Goal: Task Accomplishment & Management: Manage account settings

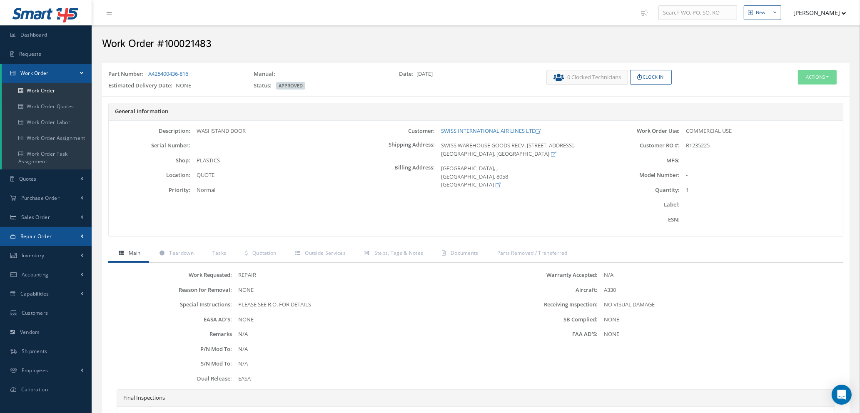
click at [40, 240] on link "Repair Order" at bounding box center [46, 236] width 92 height 19
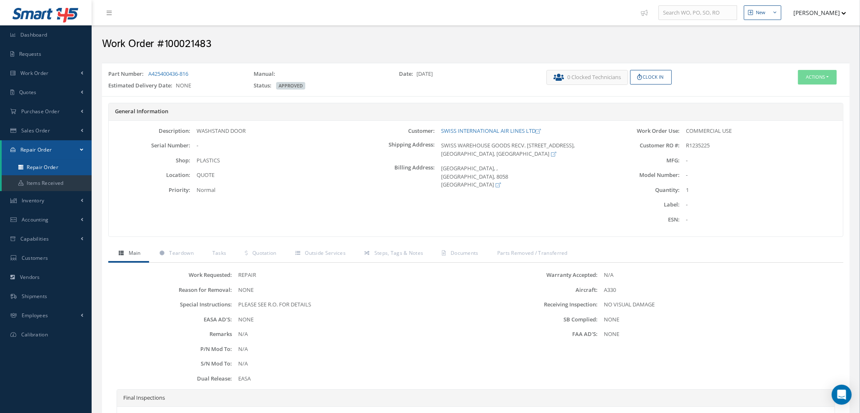
click at [40, 170] on link "Repair Order" at bounding box center [47, 168] width 90 height 16
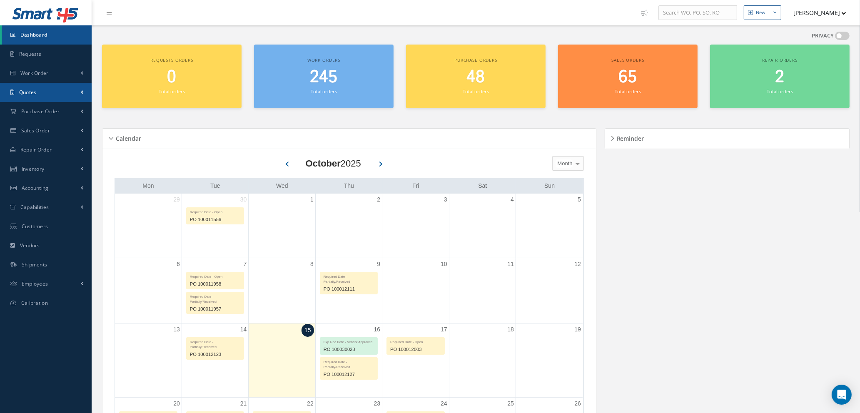
click at [43, 87] on link "Quotes" at bounding box center [46, 92] width 92 height 19
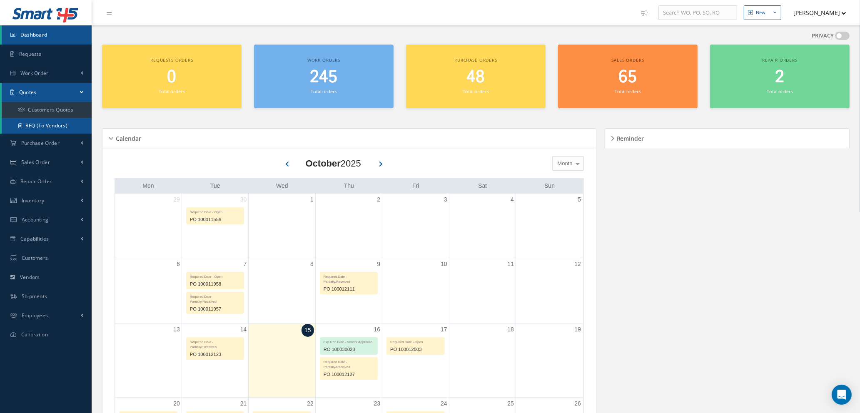
click at [44, 122] on link "RFQ (To Vendors)" at bounding box center [47, 126] width 90 height 16
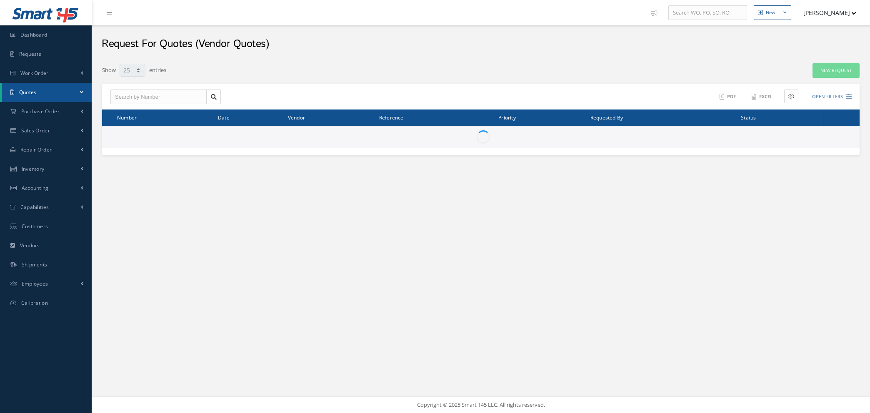
select select "25"
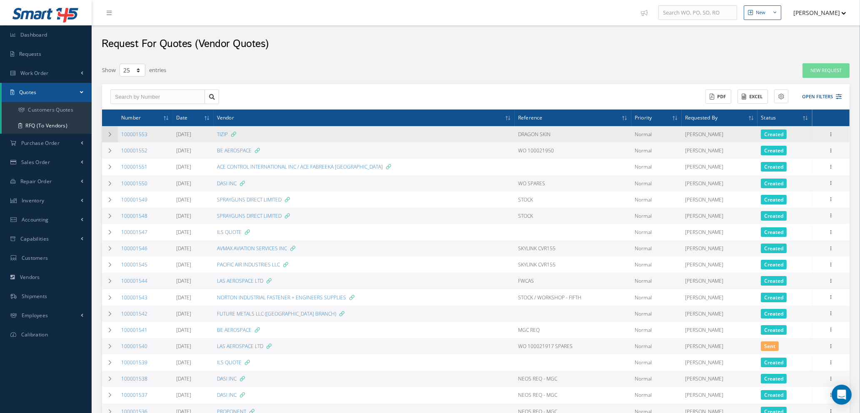
click at [109, 134] on icon at bounding box center [110, 134] width 6 height 5
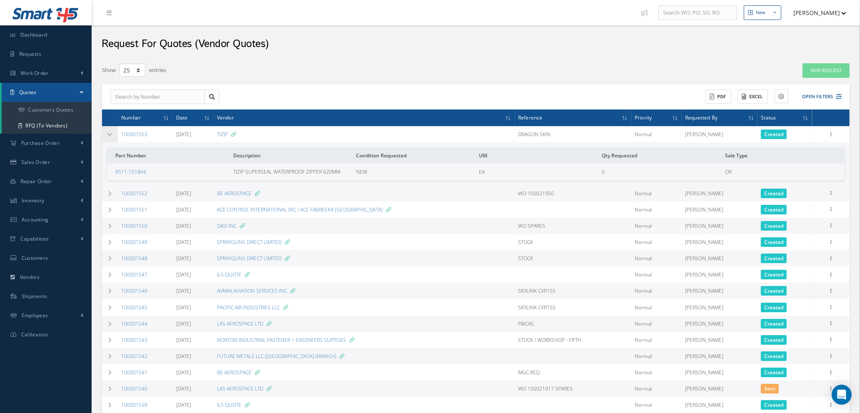
click at [109, 134] on icon at bounding box center [110, 134] width 6 height 5
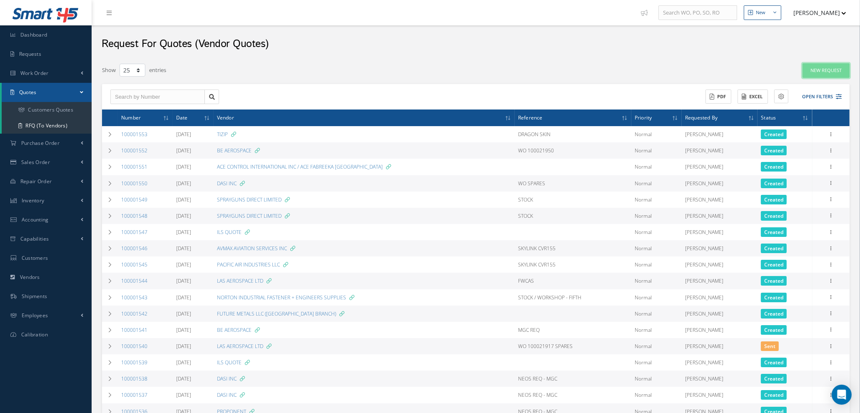
click at [825, 71] on link "New Request" at bounding box center [826, 70] width 47 height 15
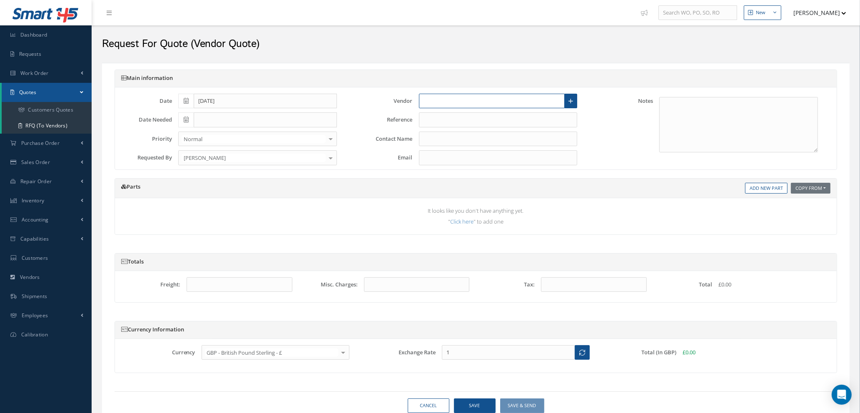
click at [429, 105] on input "text" at bounding box center [492, 101] width 146 height 15
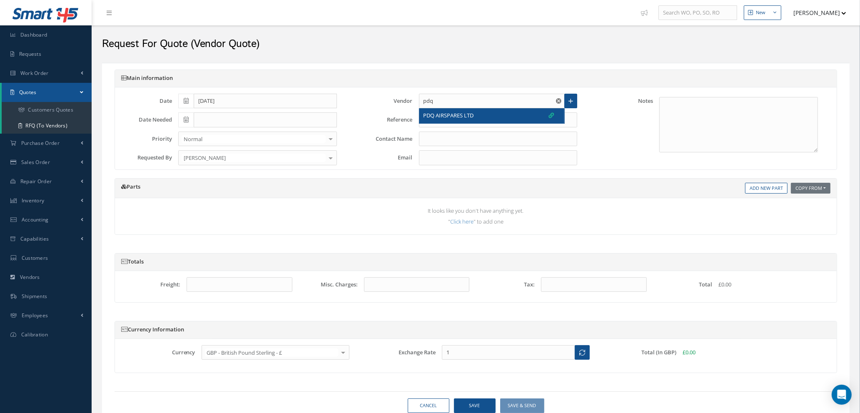
click at [443, 117] on span "PDQ AIRSPARES LTD" at bounding box center [449, 116] width 50 height 8
type input "PDQ AIRSPARES LTD"
type input "CAROLINE PRICE"
type input "caroline@pdq-airspares.co.uk"
type input "1.3647"
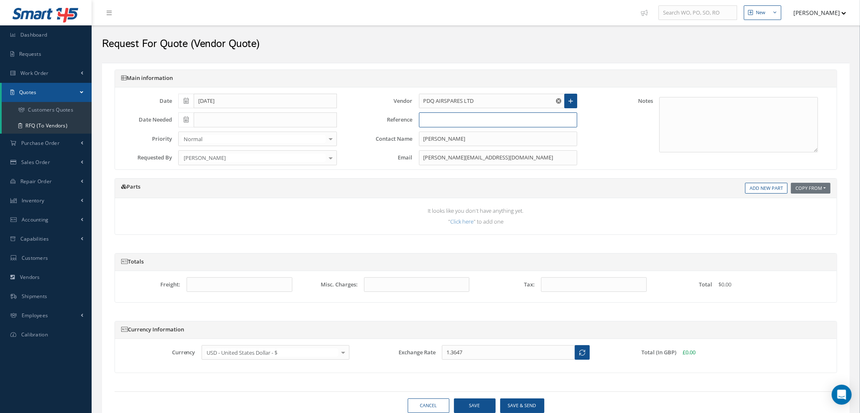
click at [443, 119] on input "text" at bounding box center [498, 119] width 159 height 15
click at [769, 189] on link "Add New Part" at bounding box center [766, 188] width 42 height 11
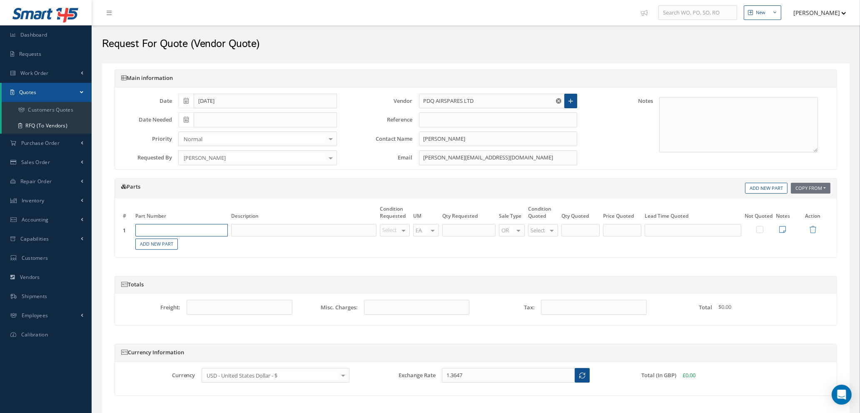
click at [175, 231] on input "text" at bounding box center [181, 230] width 92 height 12
click at [178, 230] on input "text" at bounding box center [181, 230] width 92 height 12
type input "d"
click at [185, 257] on div "D2511046820000" at bounding box center [163, 258] width 47 height 7
type input "D2511046820000"
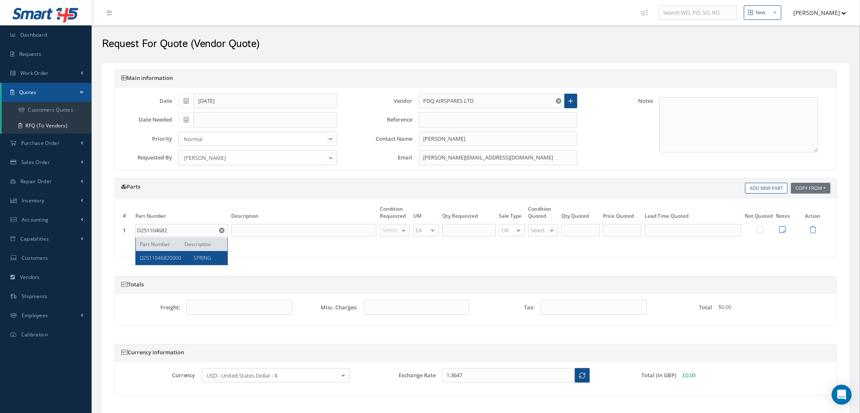
type input "SPRING"
type input "NE"
click at [393, 247] on span "NE" at bounding box center [396, 244] width 29 height 14
click at [459, 233] on input "text" at bounding box center [468, 230] width 53 height 12
type input "1"
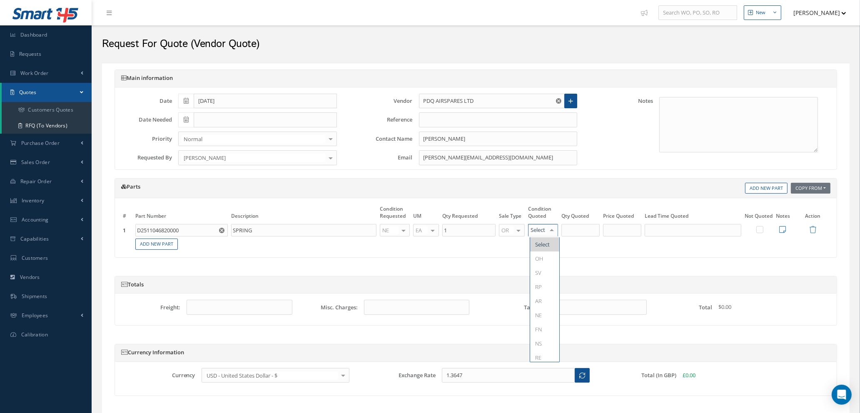
click at [552, 234] on div at bounding box center [552, 231] width 12 height 12
type input "NE"
click at [552, 244] on span "NE" at bounding box center [544, 244] width 29 height 14
type input "1"
click at [587, 232] on input "1" at bounding box center [581, 230] width 38 height 12
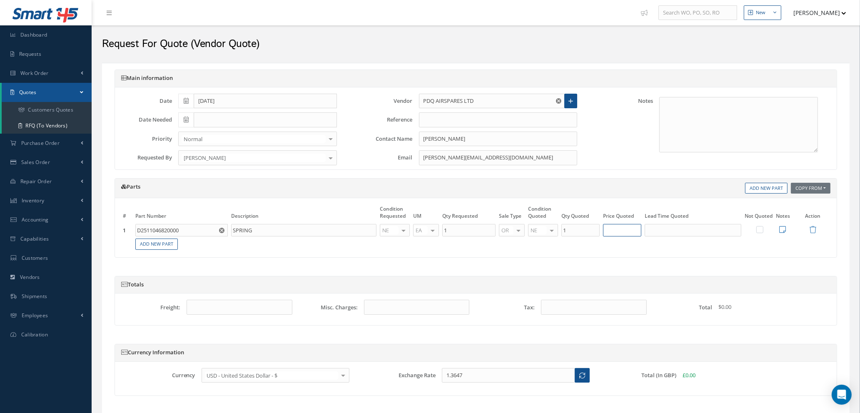
click at [625, 233] on input "text" at bounding box center [622, 230] width 38 height 12
type input "$70.00"
click at [665, 230] on input "text" at bounding box center [693, 230] width 97 height 12
type input "7 DAYS"
click at [782, 227] on icon at bounding box center [783, 229] width 7 height 7
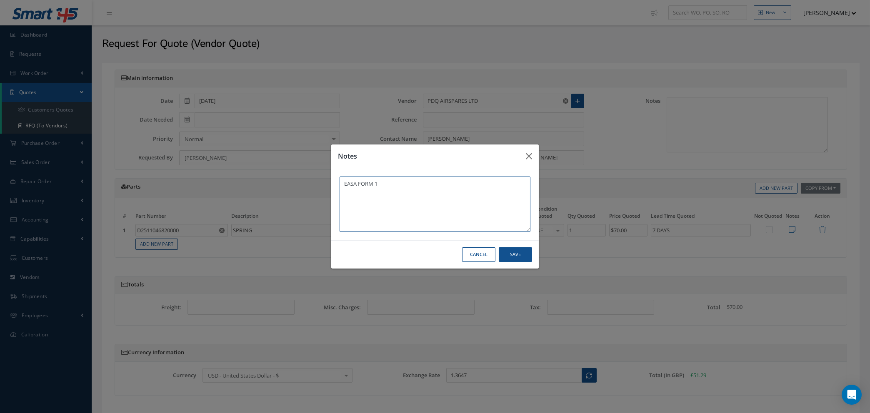
type textarea "EASA FORM 1"
click at [519, 256] on button "Save" at bounding box center [515, 254] width 33 height 15
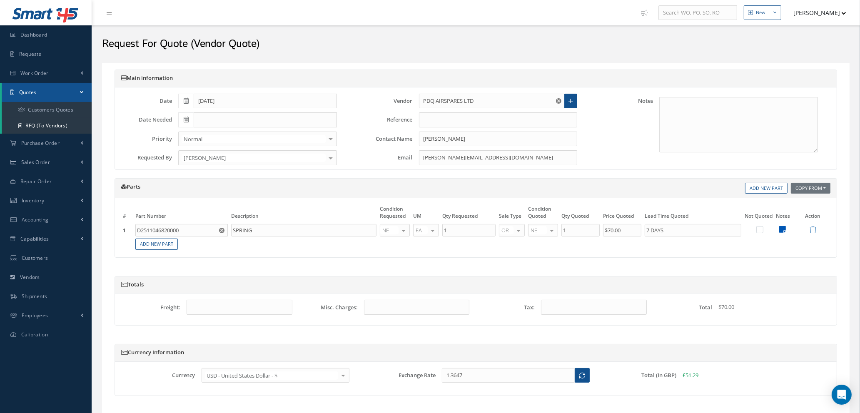
click at [784, 228] on icon at bounding box center [783, 229] width 7 height 7
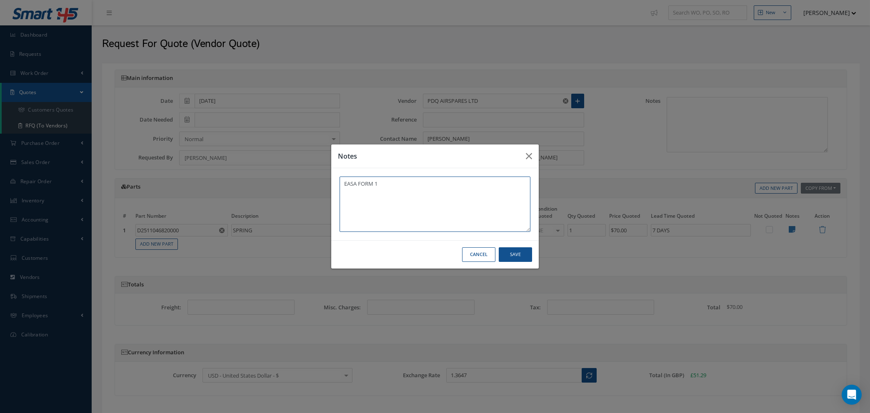
click at [410, 188] on textarea "EASA FORM 1" at bounding box center [435, 204] width 191 height 55
type textarea "EASA FORM 1 - EXW SING"
click at [508, 254] on button "Save" at bounding box center [515, 254] width 33 height 15
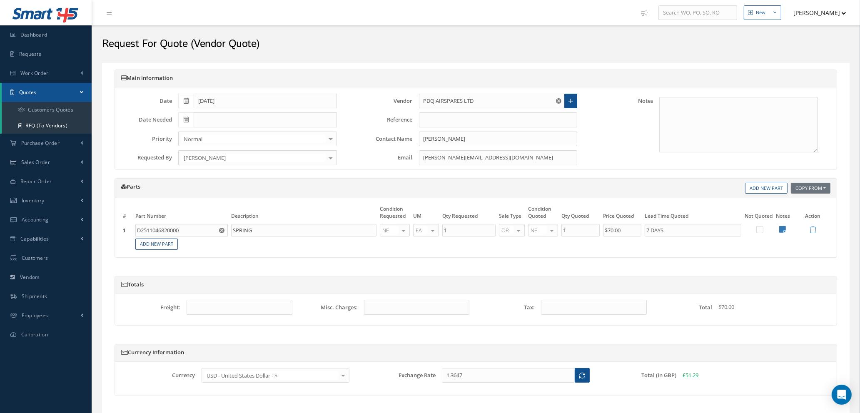
scroll to position [56, 0]
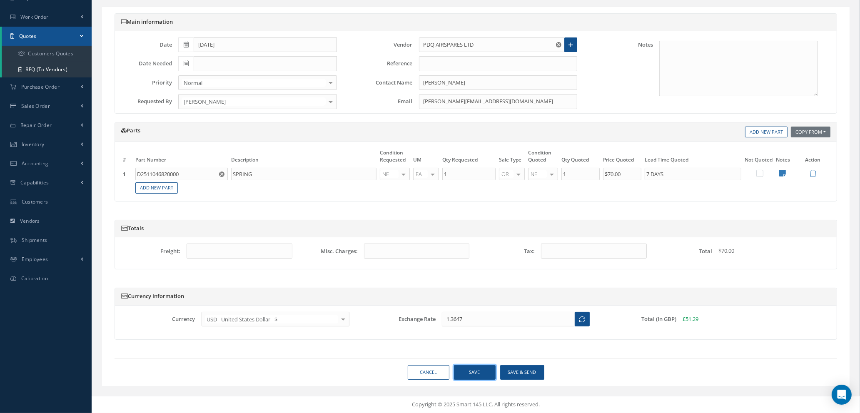
click at [470, 376] on button "Save" at bounding box center [475, 372] width 42 height 15
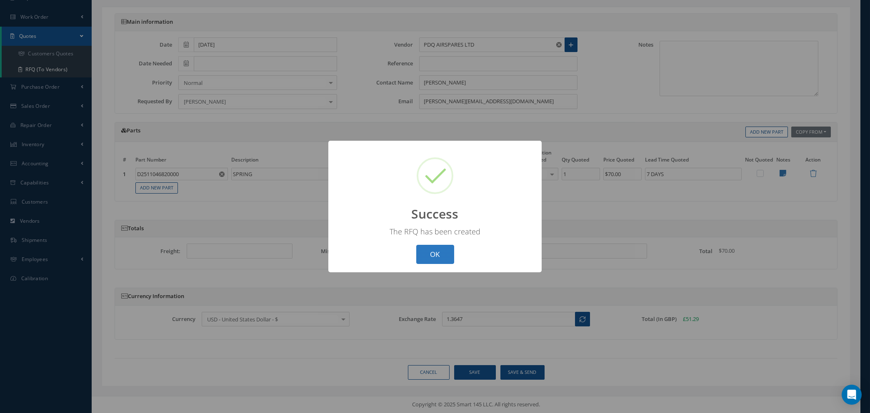
click at [443, 253] on button "OK" at bounding box center [435, 255] width 38 height 20
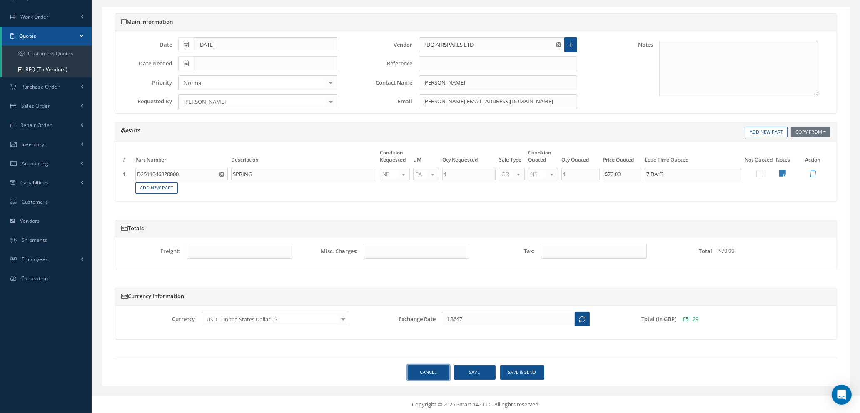
click at [430, 377] on link "Cancel" at bounding box center [429, 372] width 42 height 15
select select "25"
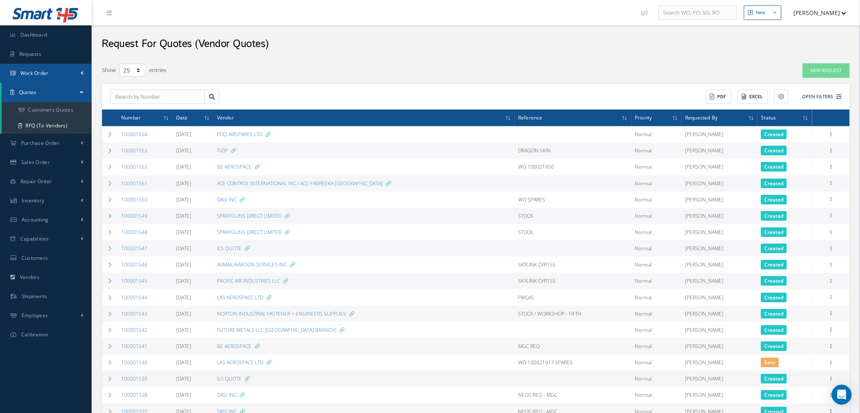
click at [38, 74] on span "Work Order" at bounding box center [34, 73] width 28 height 7
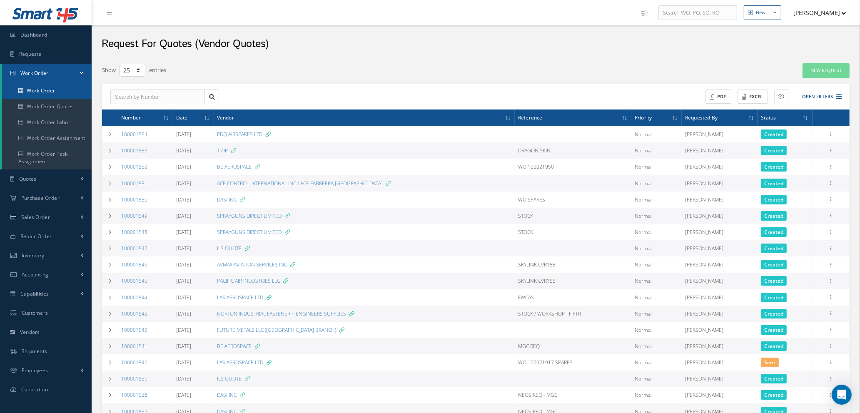
click at [42, 91] on link "Work Order" at bounding box center [47, 91] width 90 height 16
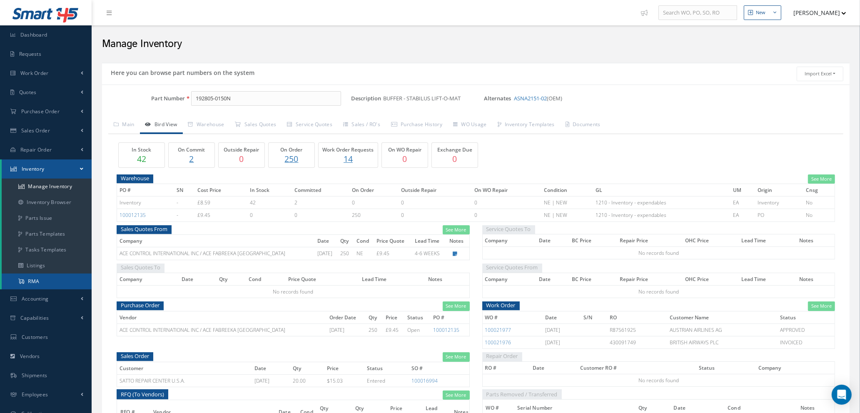
click at [45, 278] on link "RMA" at bounding box center [47, 282] width 90 height 16
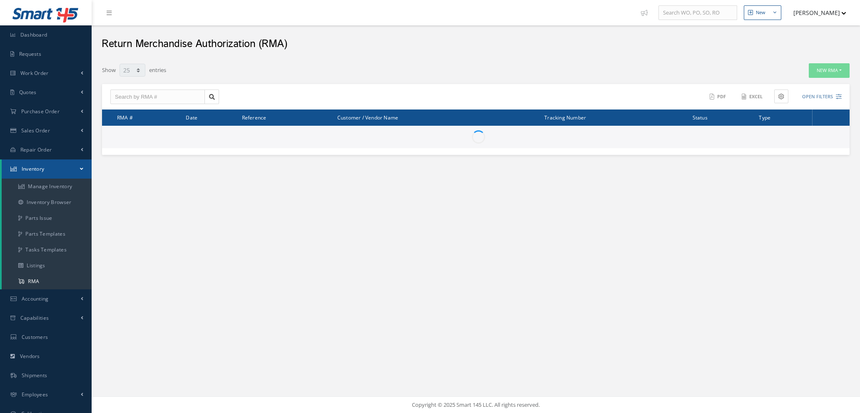
select select "25"
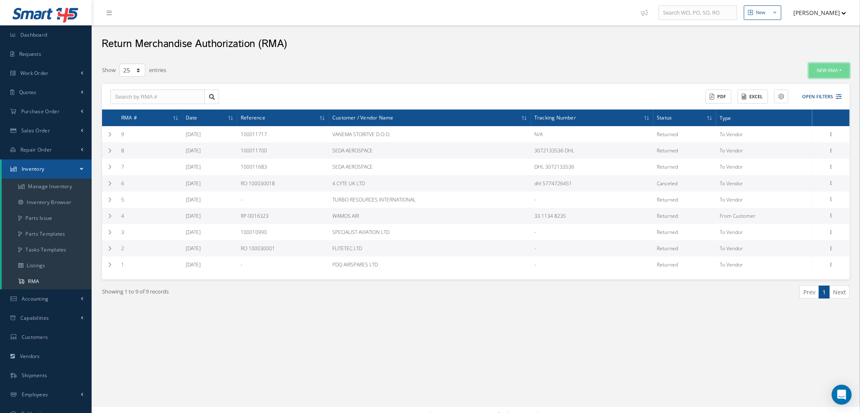
click at [821, 71] on button "New RMA" at bounding box center [829, 70] width 41 height 15
click at [807, 94] on link "To Vendor" at bounding box center [817, 95] width 67 height 11
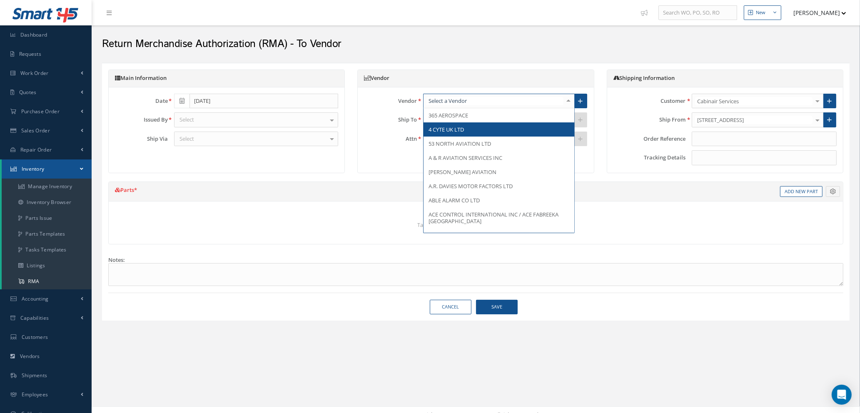
click at [457, 128] on span "4 CYTE UK LTD" at bounding box center [446, 129] width 35 height 7
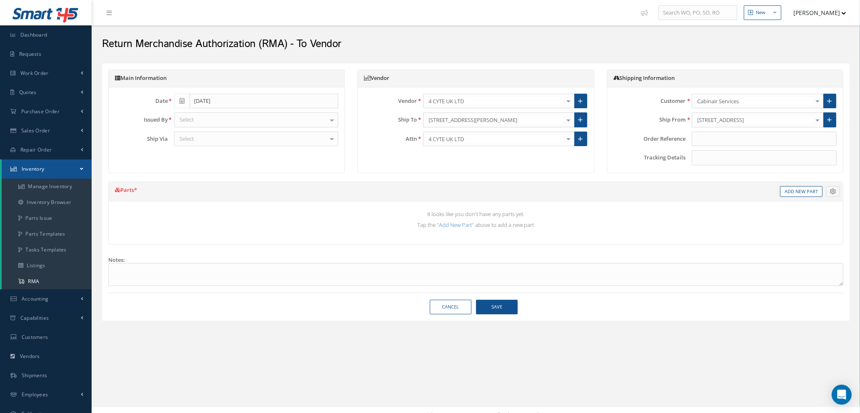
click at [568, 138] on div at bounding box center [569, 139] width 12 height 14
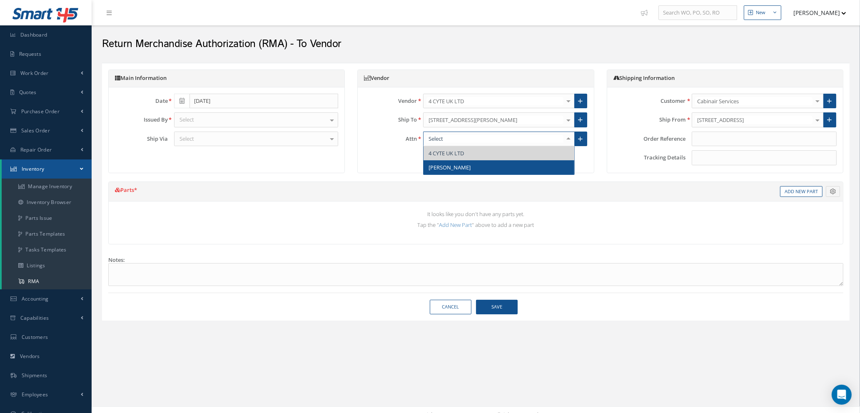
click at [482, 169] on span "DEIDRE" at bounding box center [499, 167] width 151 height 14
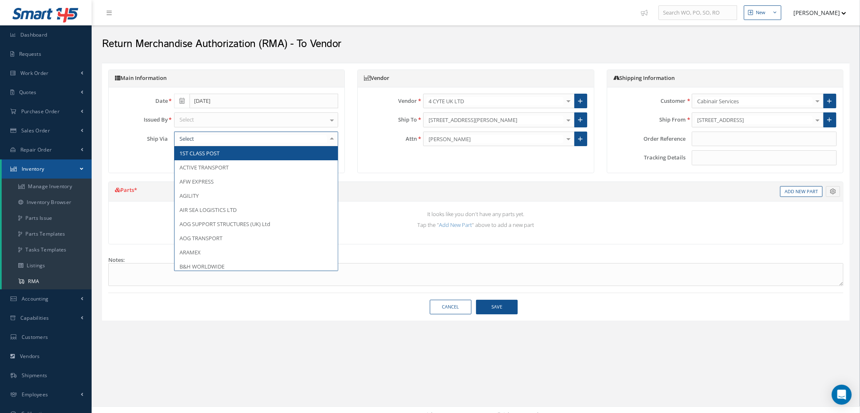
click at [202, 138] on div at bounding box center [256, 139] width 165 height 15
type input "DH"
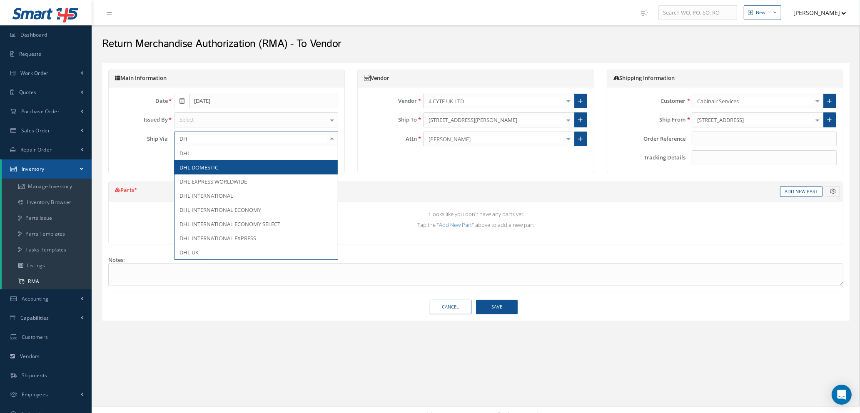
click at [209, 168] on span "DHL DOMESTIC" at bounding box center [199, 167] width 39 height 7
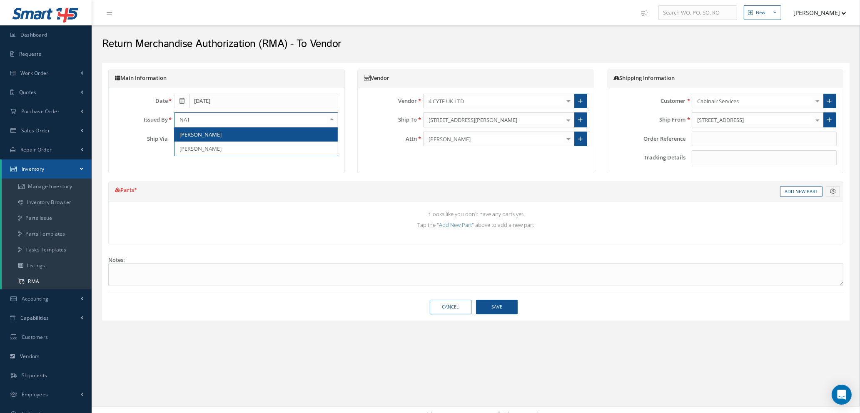
type input "NATA"
click at [200, 137] on span "[PERSON_NAME]" at bounding box center [201, 134] width 42 height 7
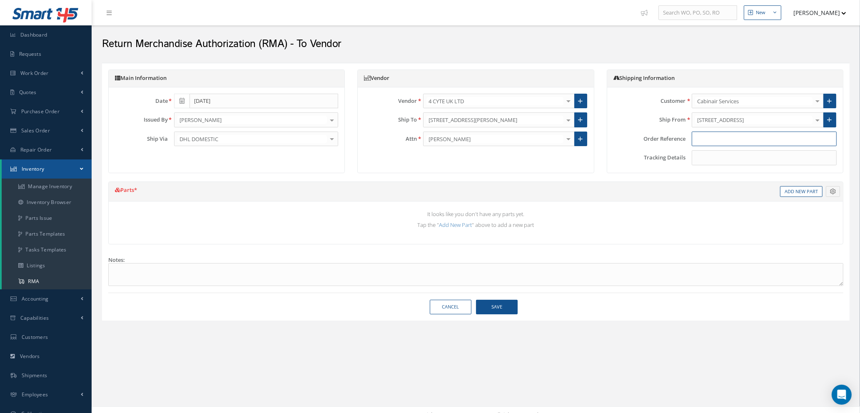
click at [706, 140] on input "text" at bounding box center [764, 139] width 145 height 15
type input "RO 10003027"
click at [791, 194] on link "Add New Part" at bounding box center [801, 191] width 42 height 11
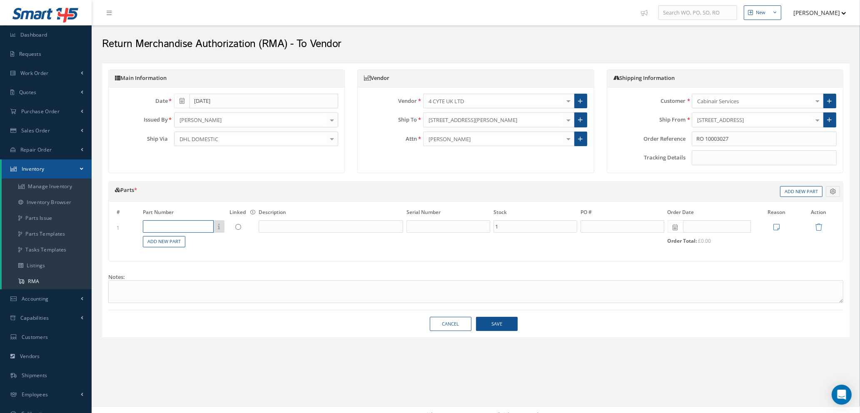
click at [189, 223] on input "text" at bounding box center [178, 226] width 71 height 12
click at [181, 226] on input "text" at bounding box center [178, 226] width 71 height 12
paste input "A425400436-816"
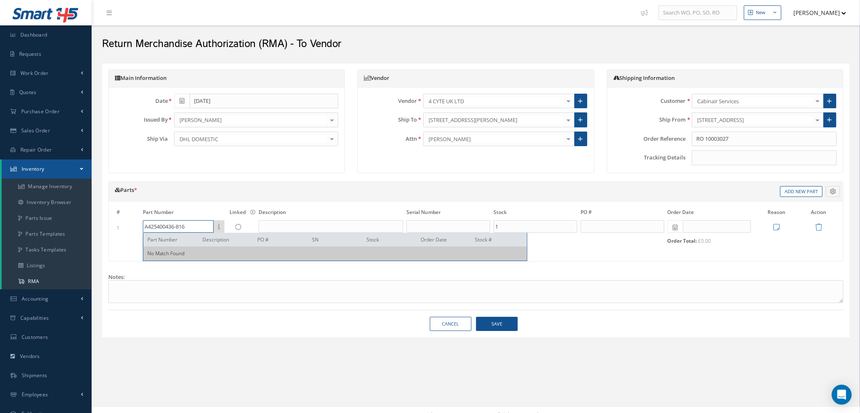
click at [194, 227] on input "A425400436-816" at bounding box center [178, 226] width 71 height 12
click at [187, 225] on input "A425400436-816" at bounding box center [178, 226] width 71 height 12
type input "A425400436-816"
click at [230, 318] on div "Cancel Save Save & Close" at bounding box center [476, 324] width 748 height 15
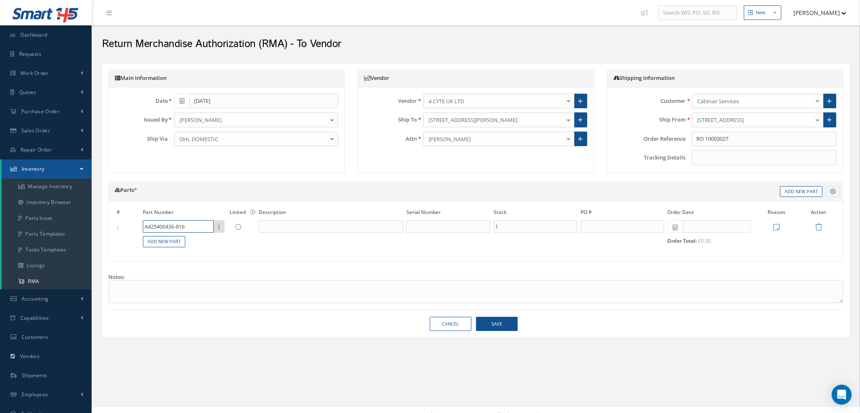
click at [191, 227] on input "A425400436-816" at bounding box center [178, 226] width 71 height 12
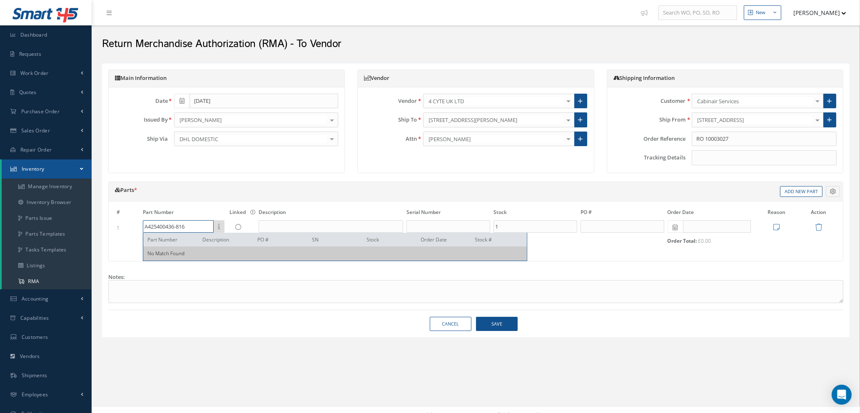
click at [191, 227] on input "A425400436-816" at bounding box center [178, 226] width 71 height 12
click at [225, 291] on textarea at bounding box center [475, 291] width 735 height 23
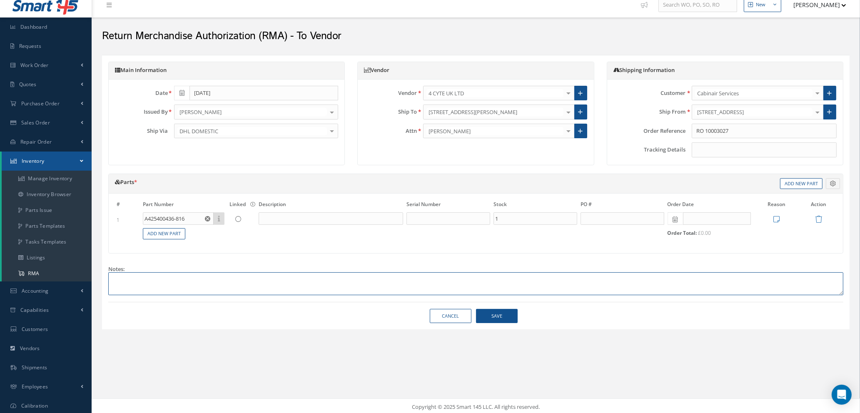
scroll to position [10, 0]
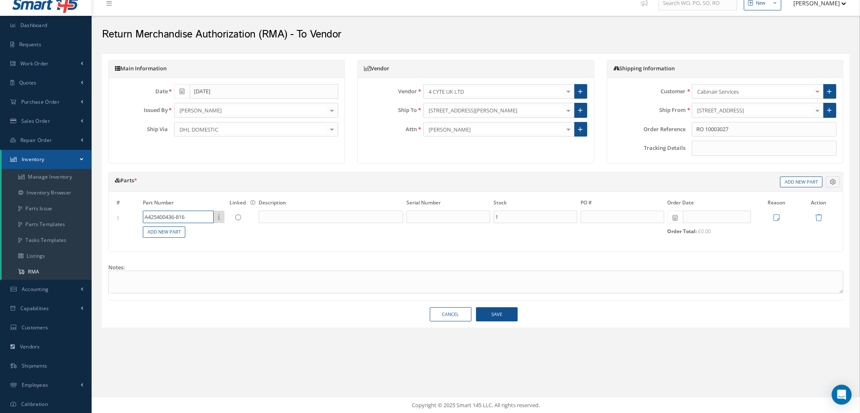
click at [191, 216] on input "A425400436-816" at bounding box center [178, 217] width 71 height 12
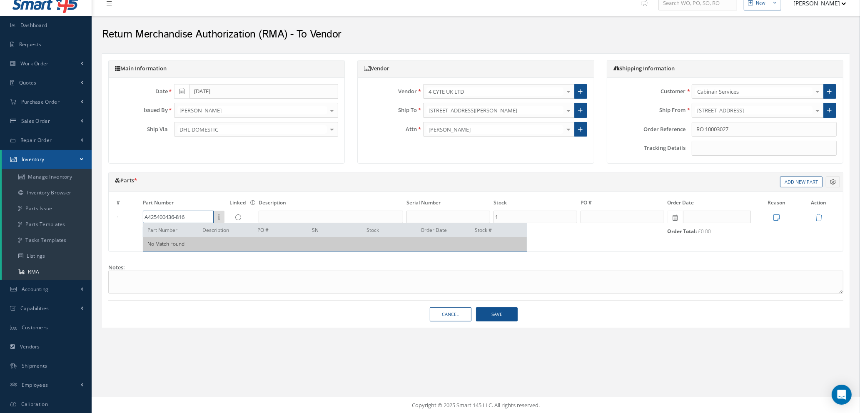
click at [191, 216] on input "A425400436-816" at bounding box center [178, 217] width 71 height 12
drag, startPoint x: 311, startPoint y: 284, endPoint x: 308, endPoint y: 280, distance: 5.2
click at [309, 282] on textarea at bounding box center [475, 282] width 735 height 23
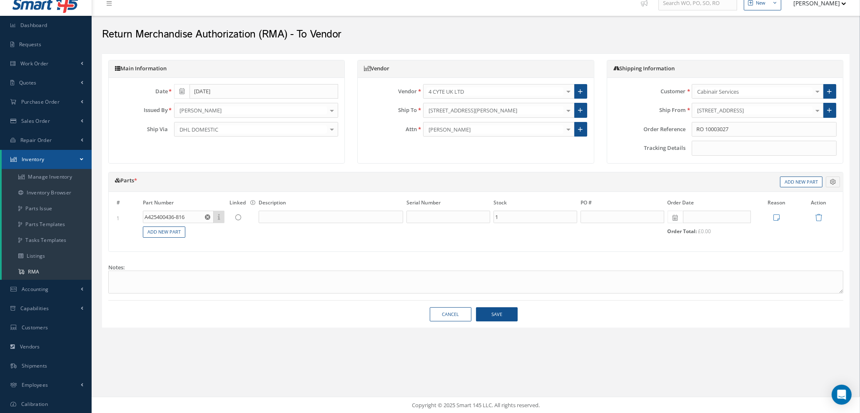
click at [210, 217] on use "Reset" at bounding box center [207, 217] width 5 height 5
click at [167, 216] on input "text" at bounding box center [178, 217] width 71 height 12
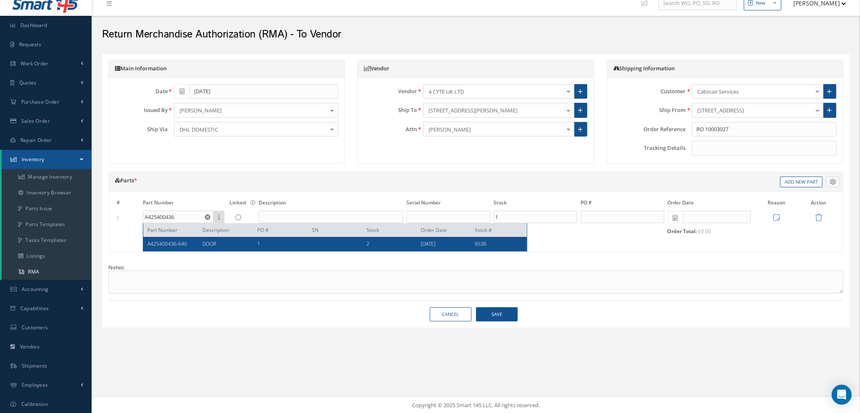
click at [174, 244] on span "A425400436-640" at bounding box center [167, 243] width 40 height 7
type input "A425400436-640"
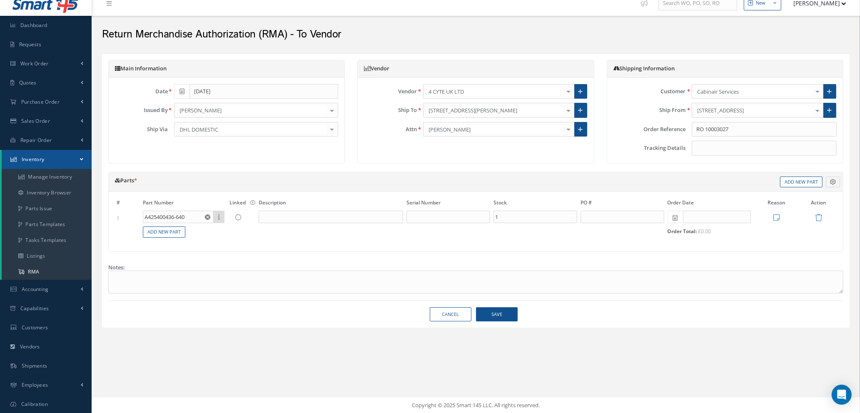
type input "DOOR"
type input "2"
type input "1"
type input "07/08/2022"
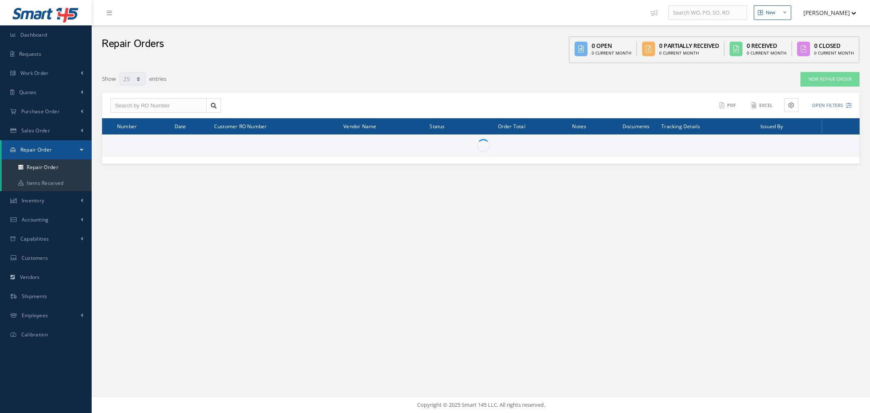
select select "25"
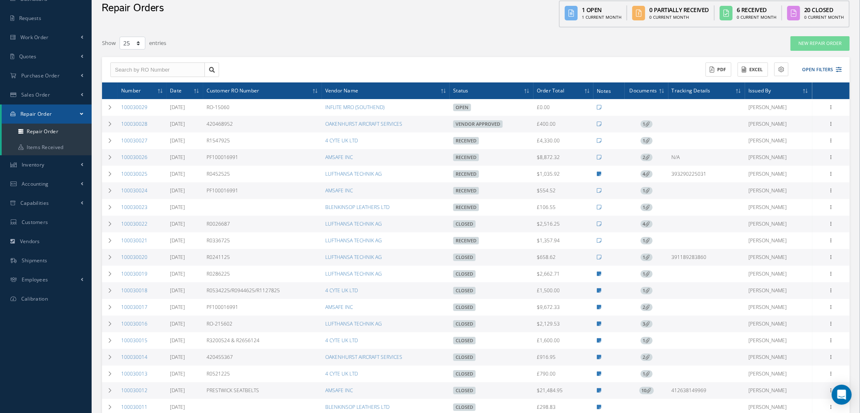
scroll to position [62, 0]
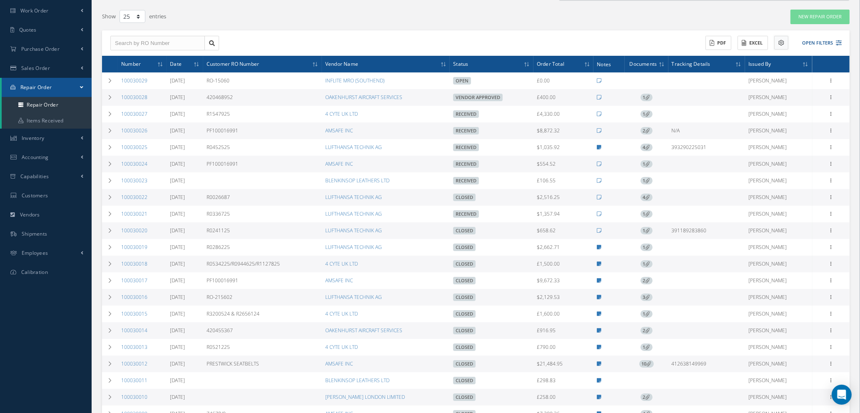
click at [779, 40] on icon at bounding box center [782, 43] width 6 height 6
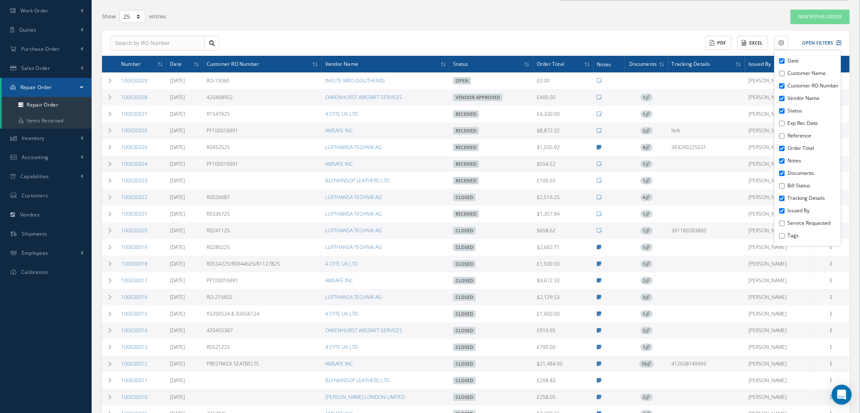
click at [781, 239] on input "Tags" at bounding box center [782, 235] width 5 height 5
checkbox input "true"
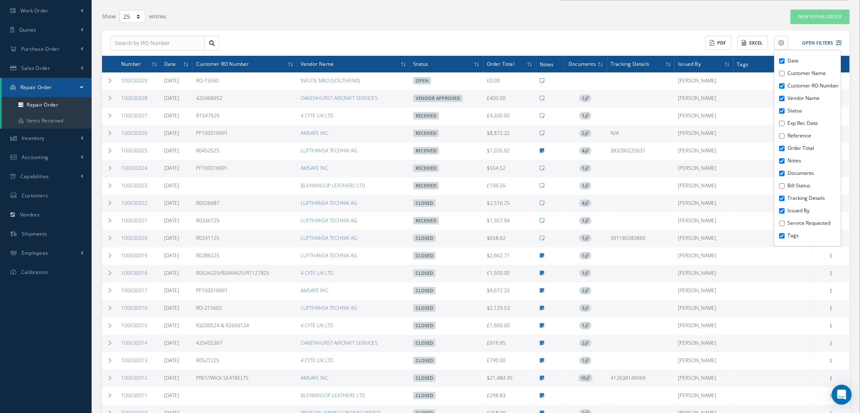
click at [740, 64] on span "Tags" at bounding box center [743, 64] width 12 height 8
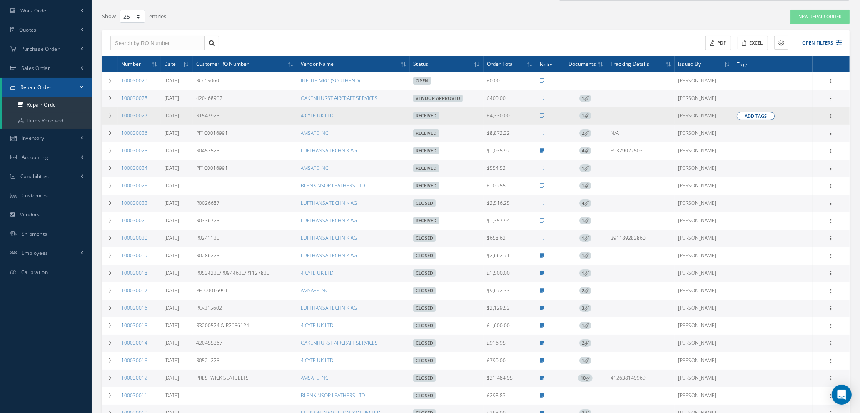
click at [750, 115] on span "Add Tags" at bounding box center [756, 116] width 22 height 7
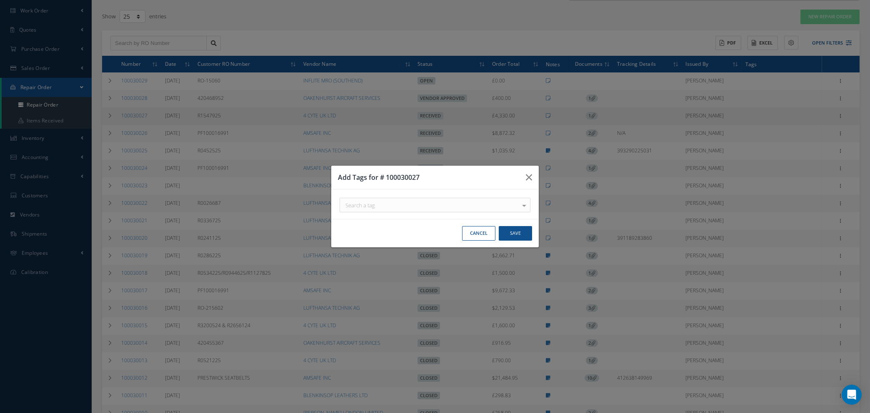
click at [514, 208] on div "Search a tag" at bounding box center [435, 205] width 191 height 15
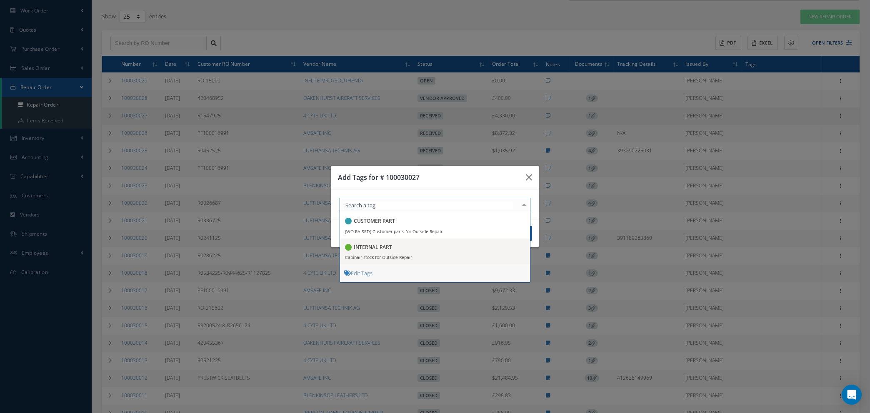
click at [359, 272] on link "Edit Tags" at bounding box center [358, 273] width 28 height 7
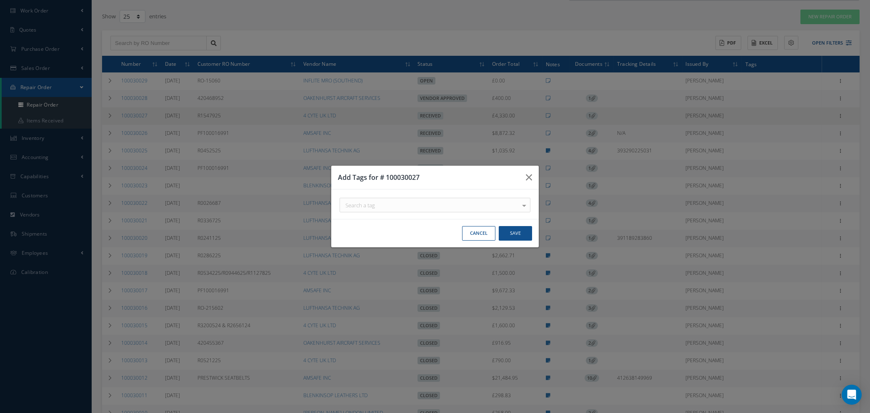
click at [523, 205] on div at bounding box center [524, 205] width 12 height 14
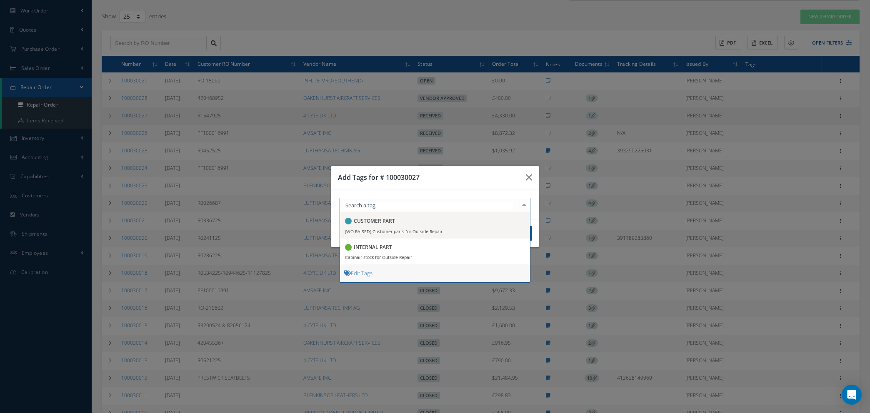
click at [389, 207] on input "text" at bounding box center [428, 206] width 170 height 8
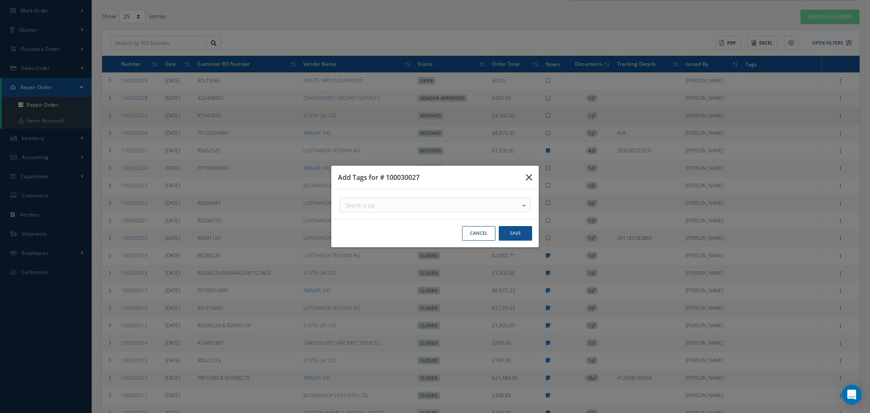
click at [529, 180] on icon "button" at bounding box center [529, 177] width 6 height 10
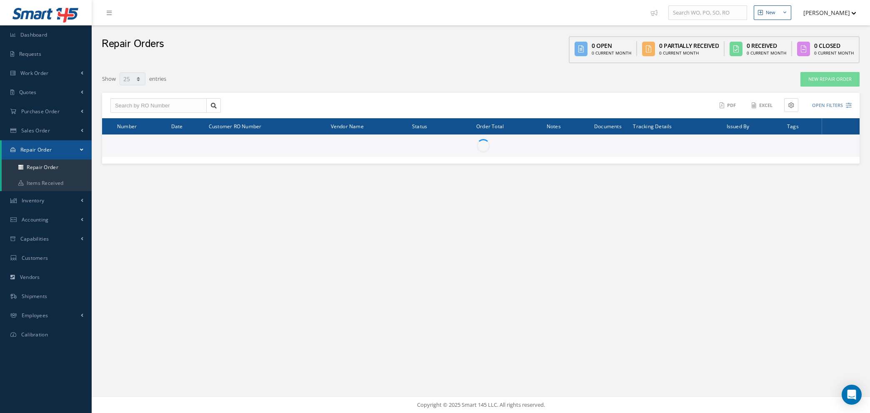
select select "25"
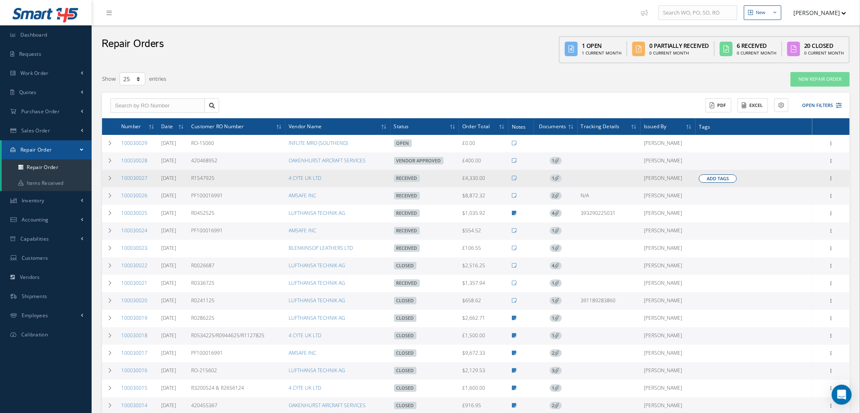
click at [707, 179] on span "Add Tags" at bounding box center [718, 178] width 22 height 7
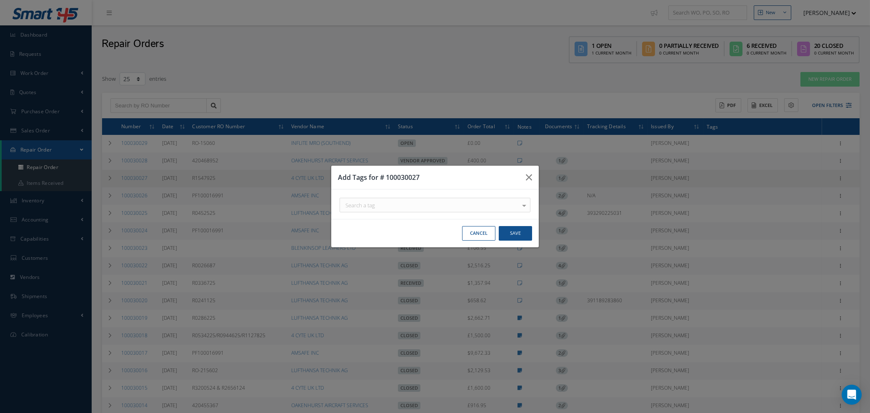
click at [512, 204] on div "Search a tag" at bounding box center [435, 205] width 191 height 15
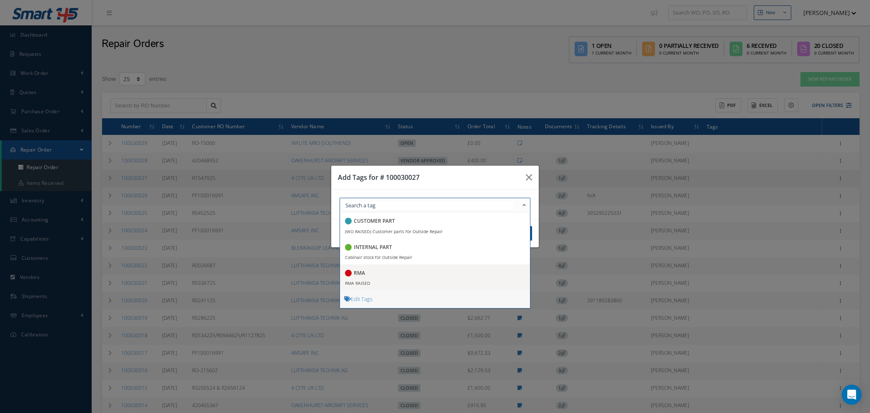
click at [445, 280] on span "RMA RMA RAISED" at bounding box center [435, 278] width 190 height 26
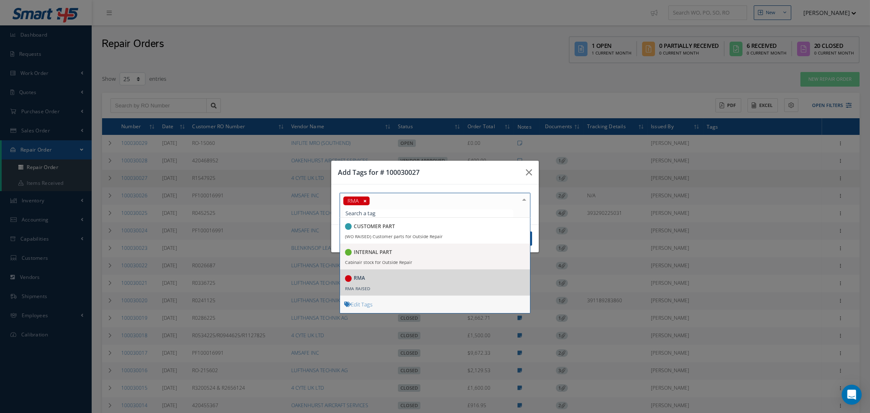
click at [534, 247] on div "Cancel Save" at bounding box center [434, 239] width 207 height 28
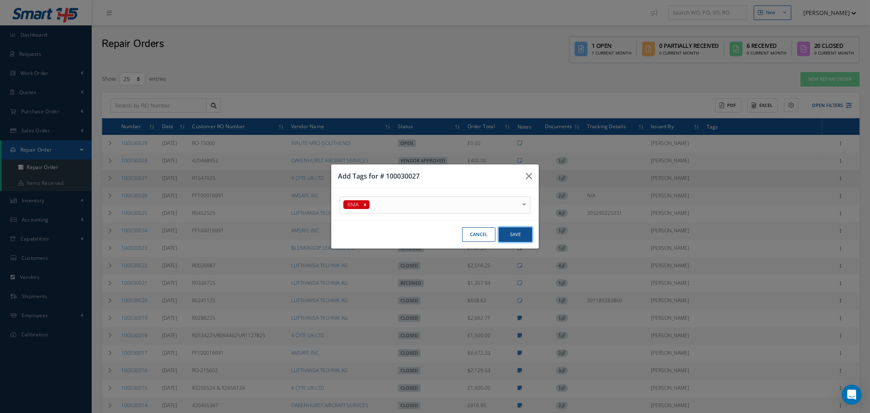
click at [519, 237] on button "Save" at bounding box center [515, 234] width 33 height 15
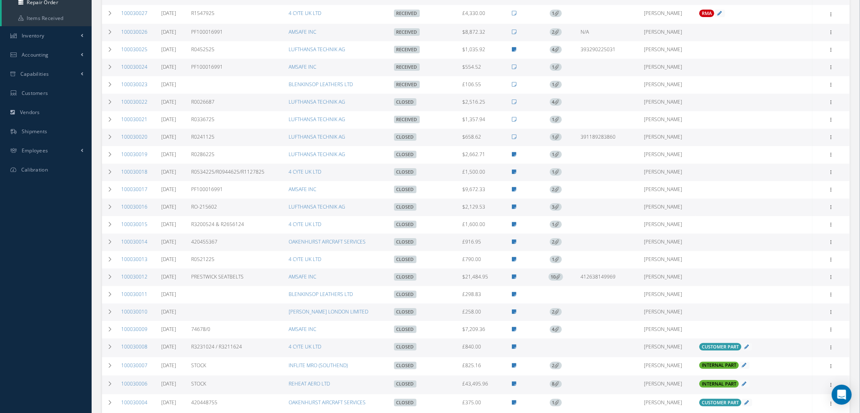
scroll to position [227, 0]
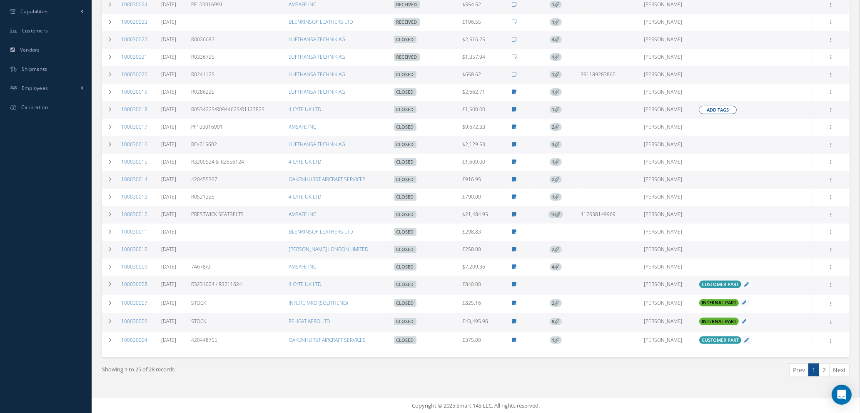
click at [719, 108] on span "Add Tags" at bounding box center [718, 110] width 22 height 7
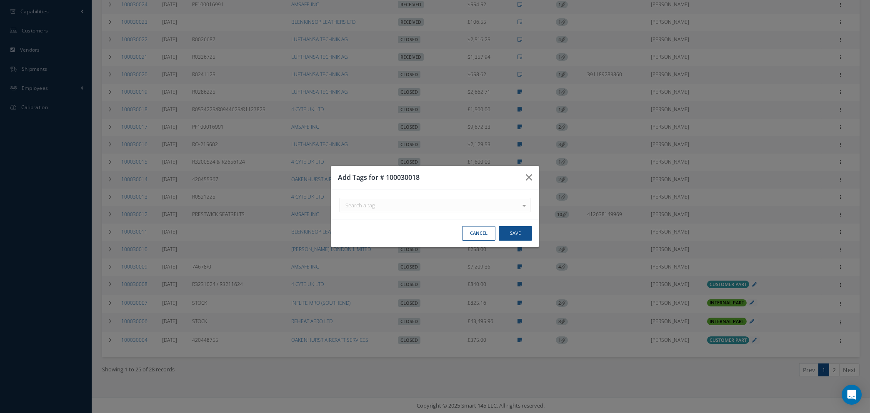
click at [524, 206] on div at bounding box center [524, 205] width 12 height 14
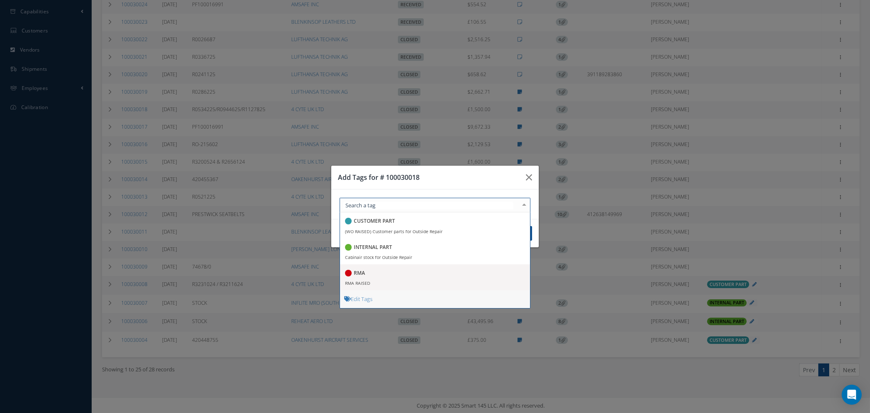
click at [402, 277] on div "RMA" at bounding box center [435, 273] width 180 height 11
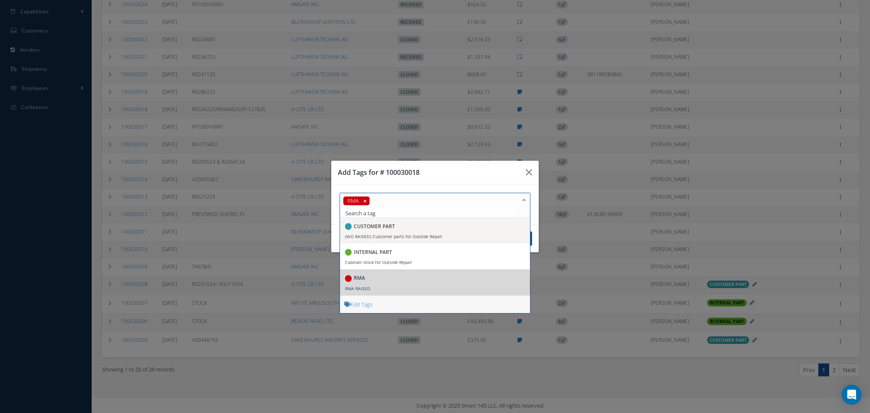
click at [535, 215] on div "RMA CUSTOMER PART (WO RAISED) Customer parts for Outside Repair INTERNAL PART C…" at bounding box center [434, 209] width 203 height 32
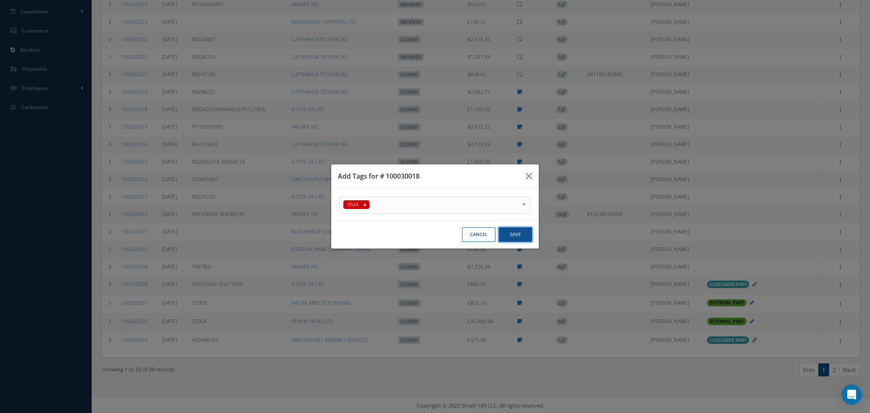
click at [519, 233] on button "Save" at bounding box center [515, 234] width 33 height 15
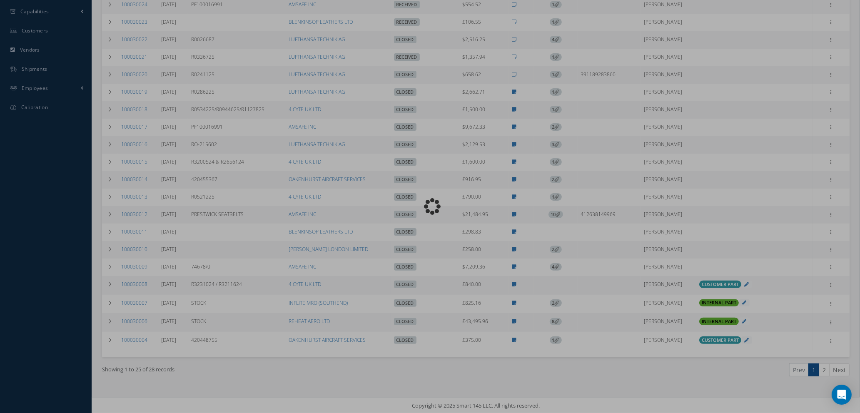
scroll to position [0, 0]
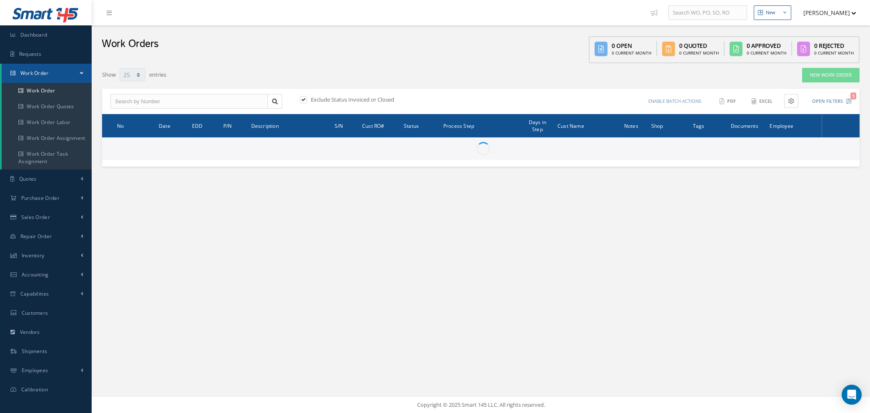
select select "25"
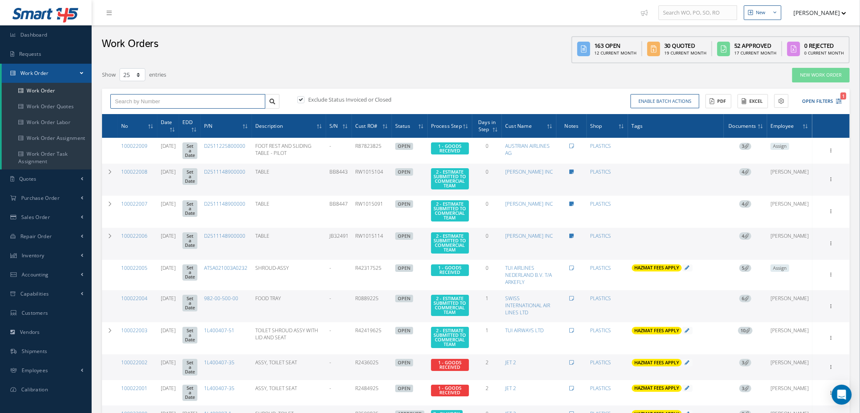
click at [200, 103] on input "text" at bounding box center [187, 101] width 155 height 15
type input "100021483"
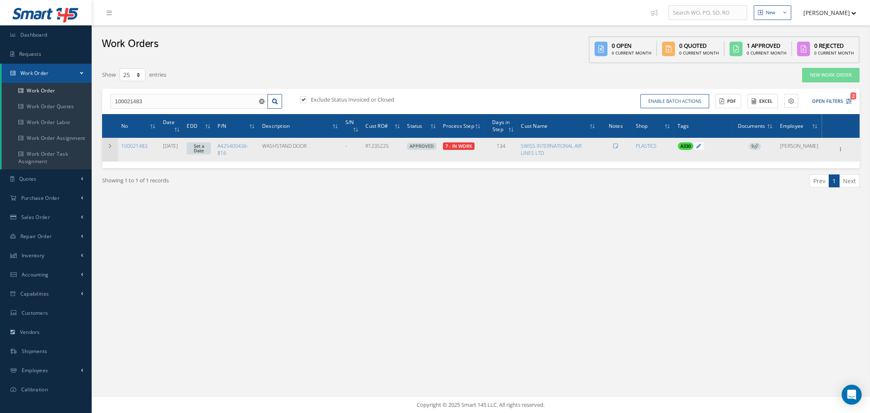
click at [110, 145] on icon at bounding box center [110, 146] width 6 height 5
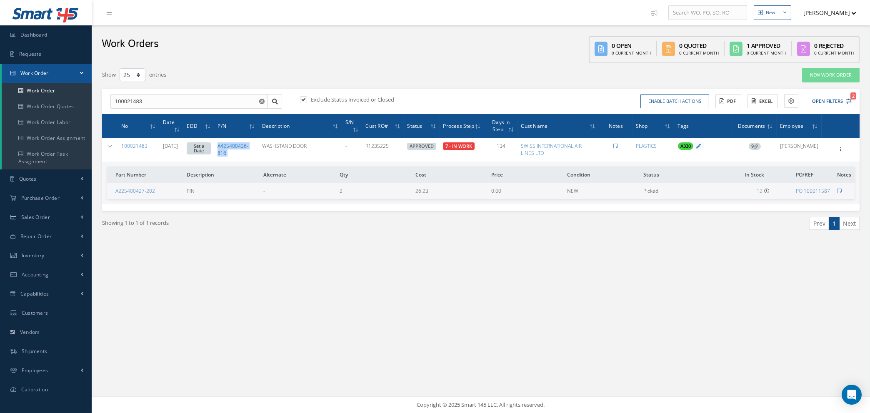
drag, startPoint x: 226, startPoint y: 144, endPoint x: 252, endPoint y: 145, distance: 26.3
click at [259, 148] on td "A425400436-816" at bounding box center [236, 149] width 45 height 23
drag, startPoint x: 252, startPoint y: 145, endPoint x: 230, endPoint y: 158, distance: 26.4
click at [230, 159] on td "A425400436-816" at bounding box center [236, 149] width 45 height 23
drag, startPoint x: 230, startPoint y: 144, endPoint x: 228, endPoint y: 148, distance: 4.8
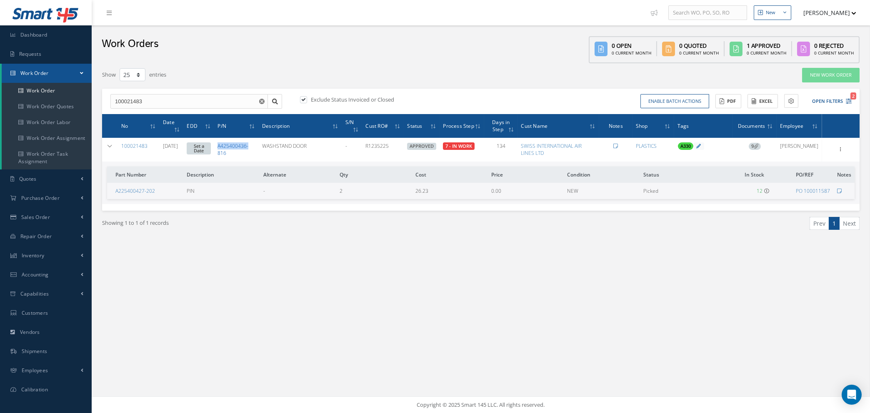
click at [228, 148] on link "A425400436-816" at bounding box center [232, 149] width 31 height 14
click at [840, 150] on icon at bounding box center [841, 148] width 8 height 7
click at [800, 162] on link "Edit" at bounding box center [803, 165] width 66 height 11
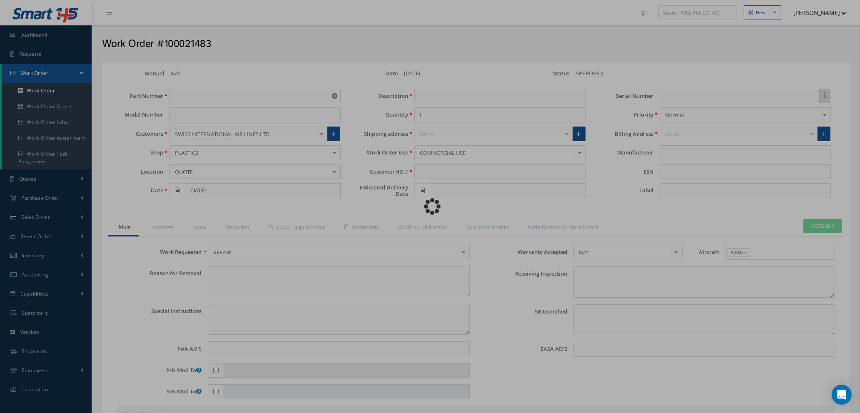
type input "A425400436-816"
type input "[DATE]"
type input "WASHSTAND DOOR"
type input "R1235225"
type textarea "NONE"
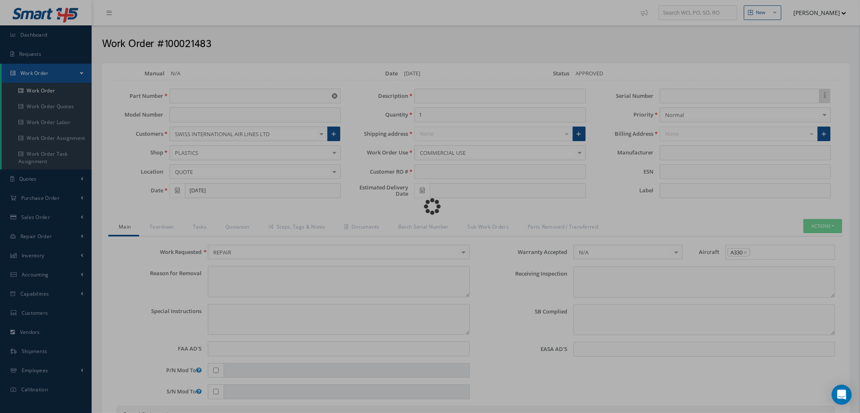
type textarea "PLEASE SEE R.O. FOR DETAILS"
type input "NONE"
type textarea "NO VISUAL DAMAGE"
type textarea "NONE"
type input "NONE"
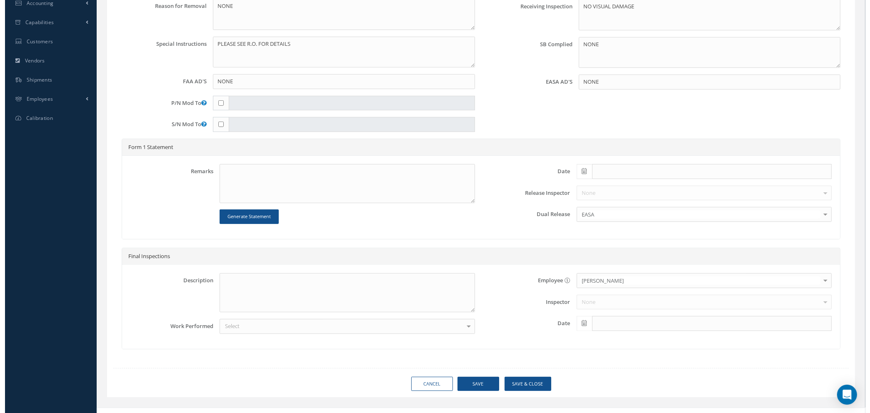
scroll to position [283, 0]
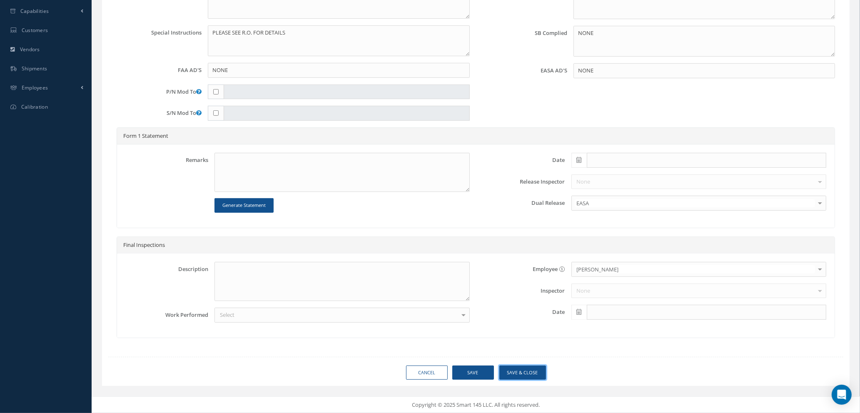
click at [506, 372] on button "Save & Close" at bounding box center [523, 373] width 47 height 15
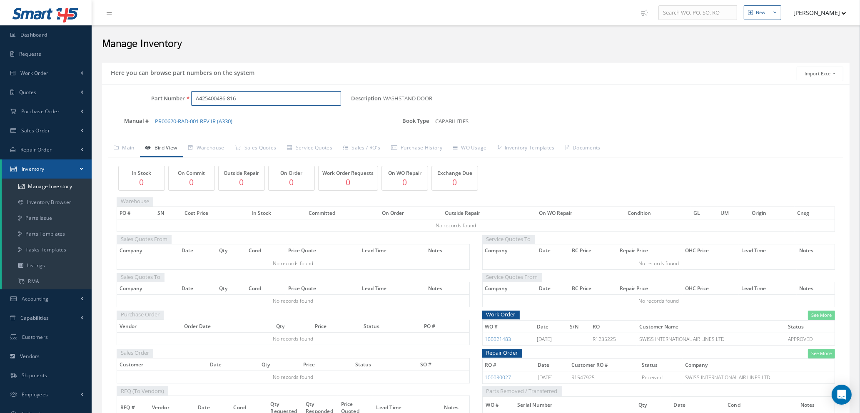
drag, startPoint x: 252, startPoint y: 98, endPoint x: 133, endPoint y: 97, distance: 119.2
click at [124, 102] on div "Part Number A425400436-816" at bounding box center [226, 98] width 249 height 15
